Goal: Check status

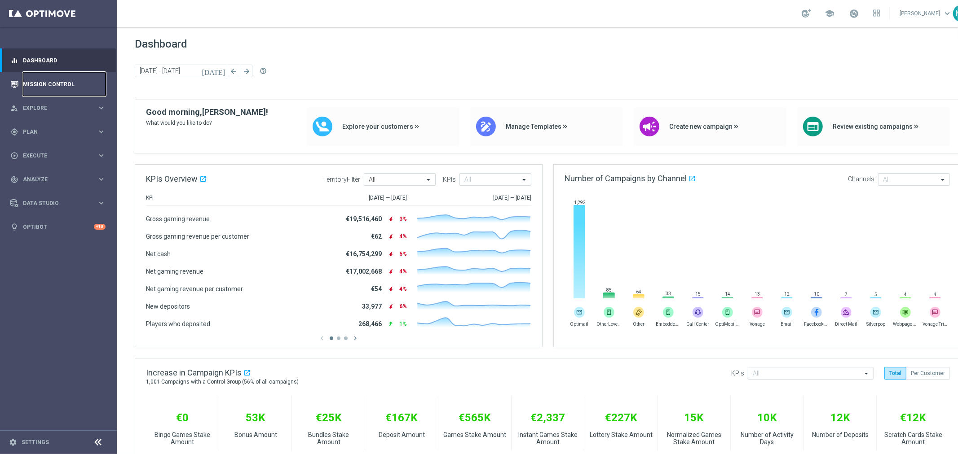
click at [63, 85] on link "Mission Control" at bounding box center [64, 84] width 83 height 24
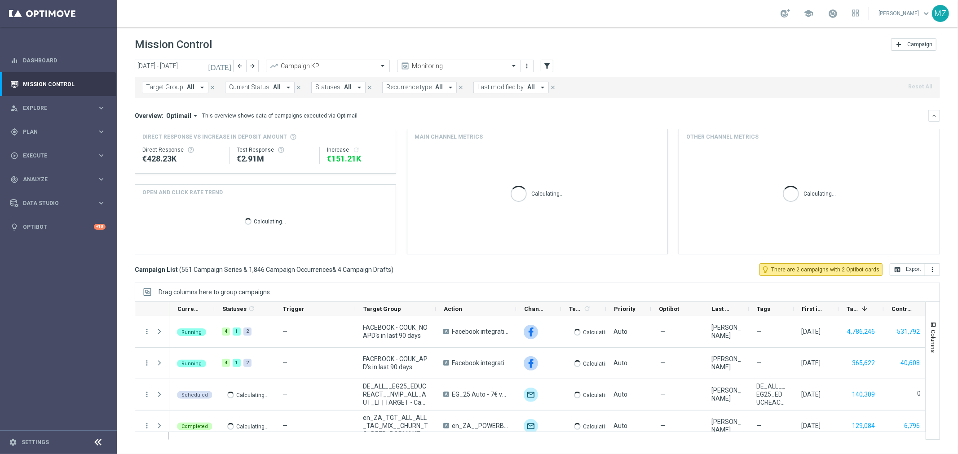
click at [230, 65] on icon "[DATE]" at bounding box center [220, 66] width 24 height 8
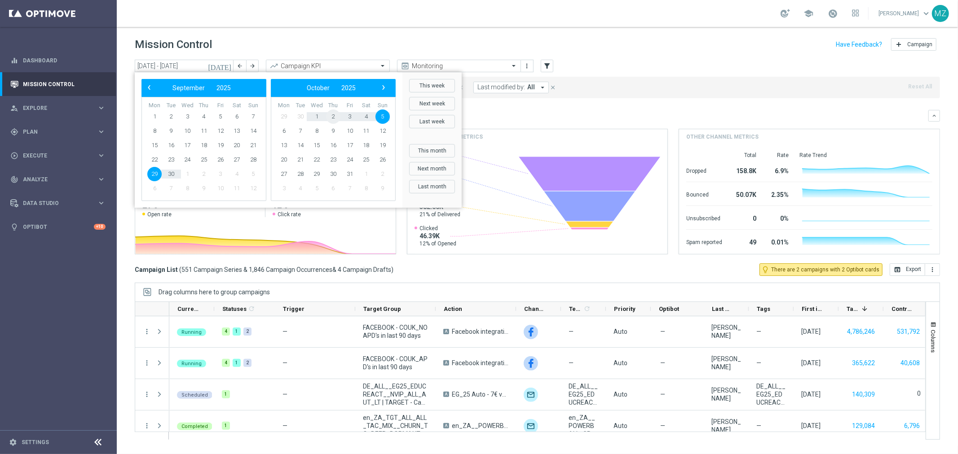
click at [330, 119] on span "2" at bounding box center [333, 117] width 14 height 14
click at [224, 120] on span "3" at bounding box center [220, 117] width 14 height 14
type input "[DATE] - [DATE]"
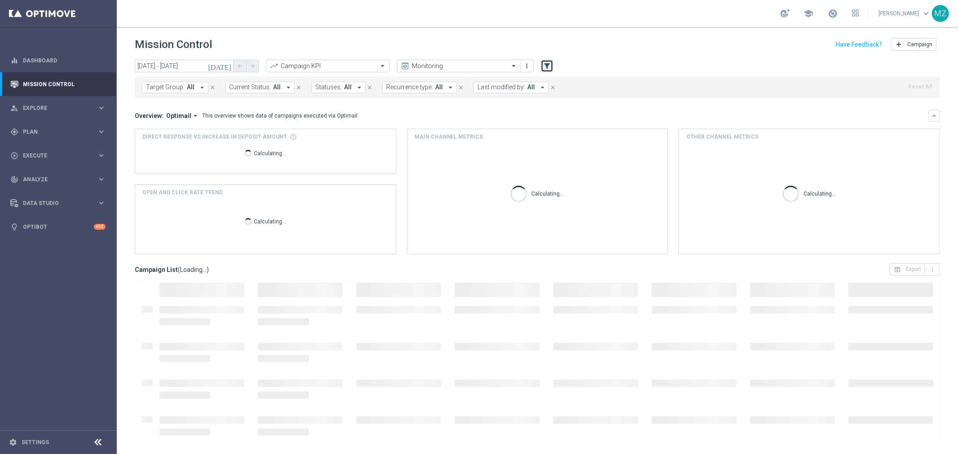
click at [547, 65] on icon "filter_alt" at bounding box center [547, 66] width 8 height 8
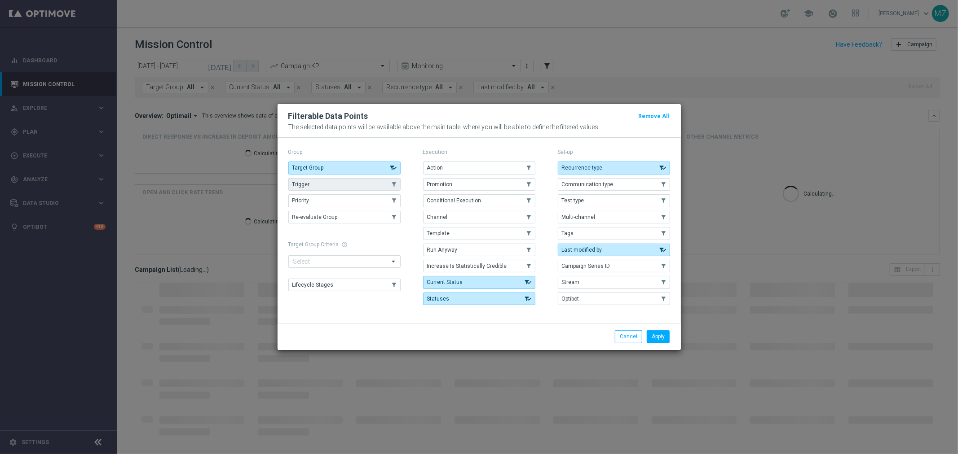
click at [337, 185] on button "Trigger" at bounding box center [344, 184] width 112 height 13
click at [661, 339] on button "Apply" at bounding box center [657, 336] width 23 height 13
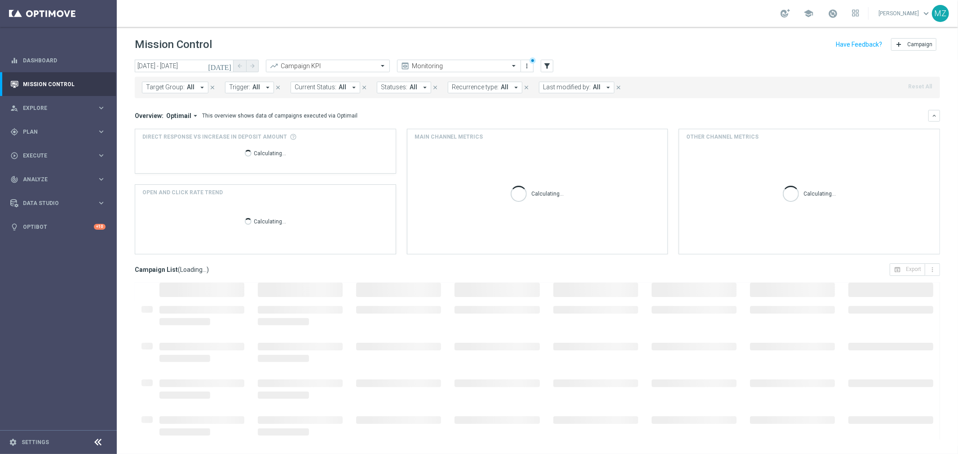
click at [239, 91] on span "Trigger:" at bounding box center [239, 87] width 21 height 8
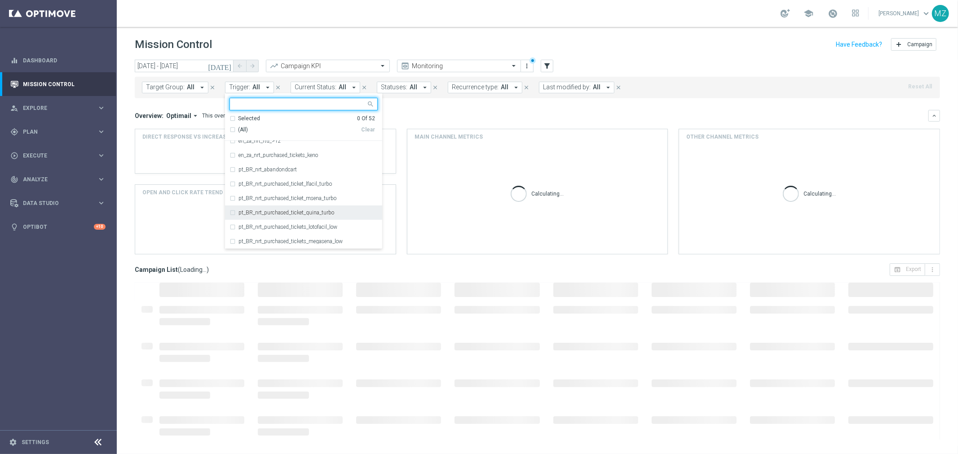
scroll to position [399, 0]
click at [311, 165] on label "pt_BR_nrt_purchased_ticket_lfacil_turbo" at bounding box center [284, 165] width 93 height 5
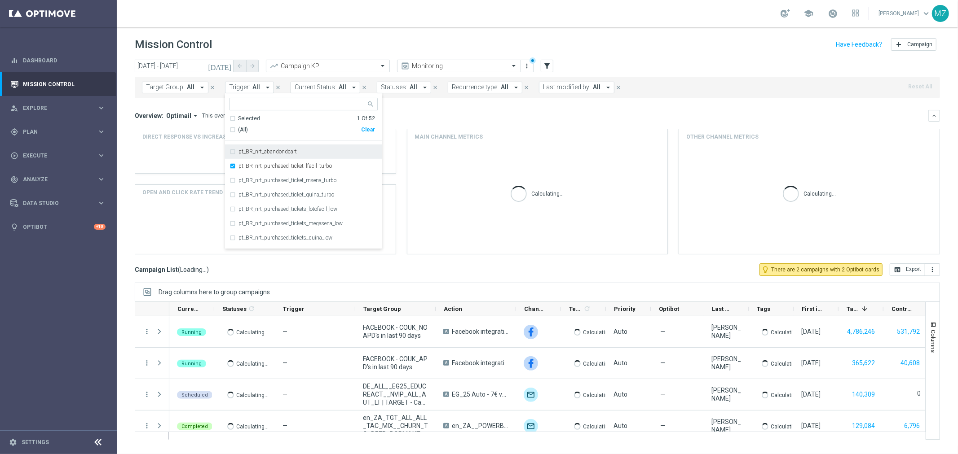
click at [552, 9] on div "school [PERSON_NAME] keyboard_arrow_down MZ" at bounding box center [537, 13] width 841 height 27
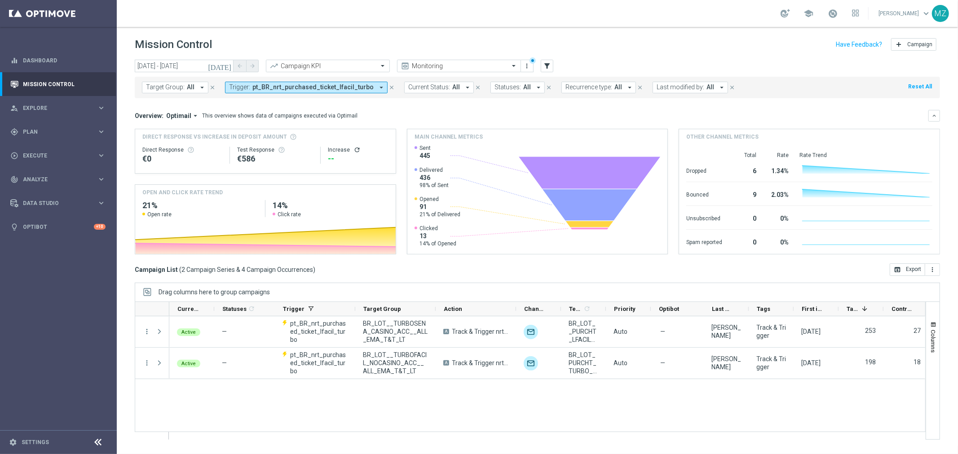
scroll to position [0, 2]
drag, startPoint x: 881, startPoint y: 309, endPoint x: 913, endPoint y: 309, distance: 32.3
click at [913, 309] on div at bounding box center [914, 309] width 4 height 14
